Goal: Task Accomplishment & Management: Use online tool/utility

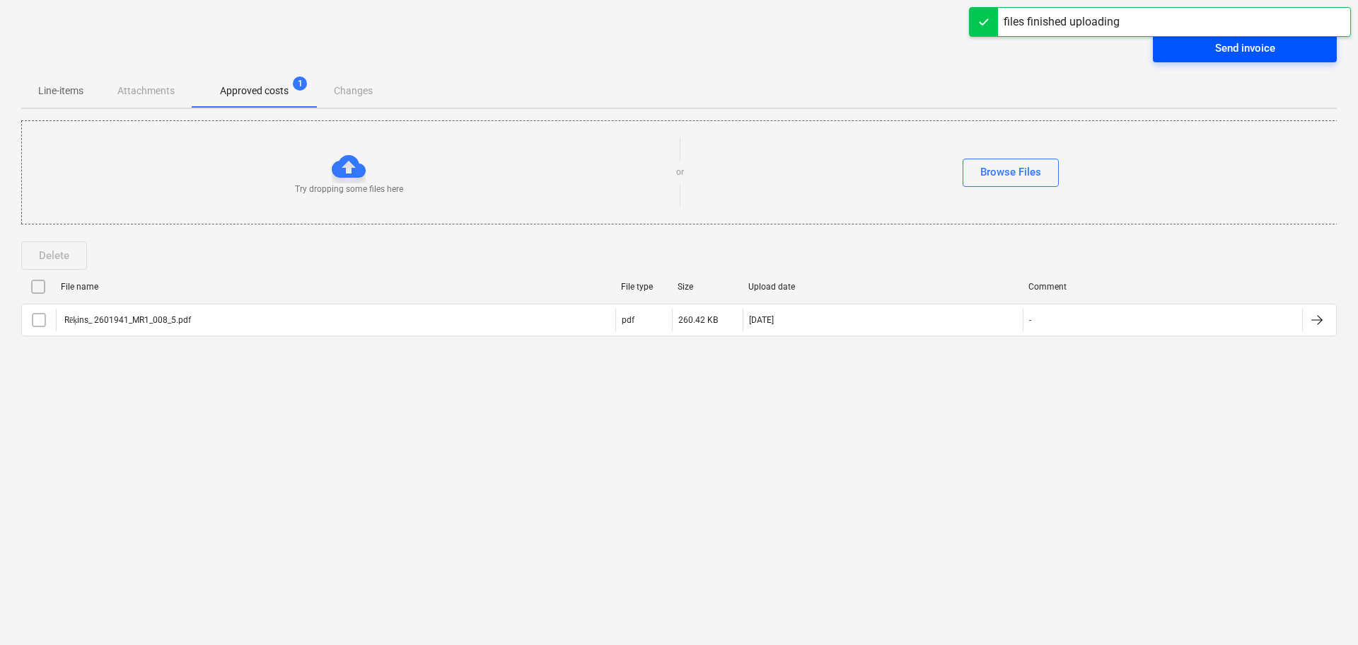
click at [1252, 49] on div "Send invoice" at bounding box center [1246, 48] width 60 height 18
click at [1223, 51] on div "Send invoice" at bounding box center [1246, 48] width 60 height 18
